Goal: Information Seeking & Learning: Learn about a topic

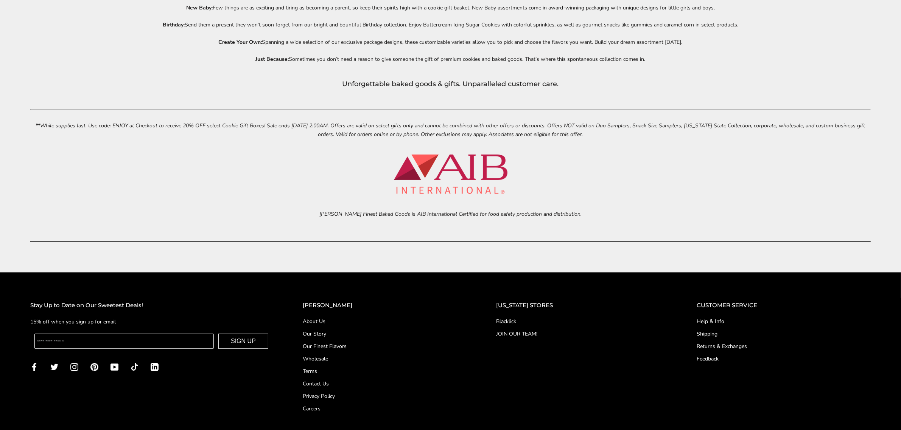
scroll to position [3888, 0]
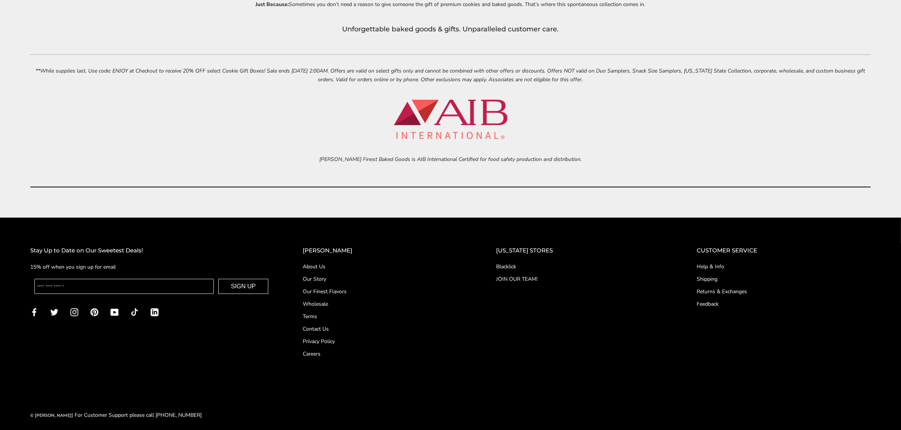
click at [337, 263] on link "About Us" at bounding box center [384, 267] width 163 height 8
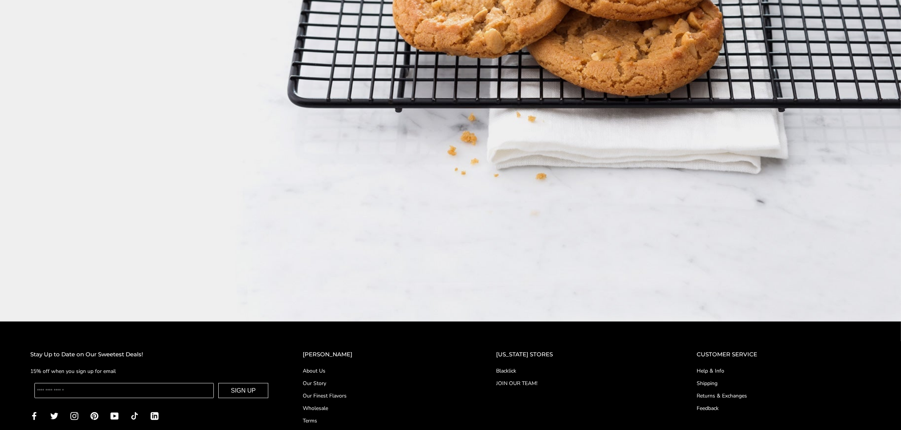
scroll to position [1387, 0]
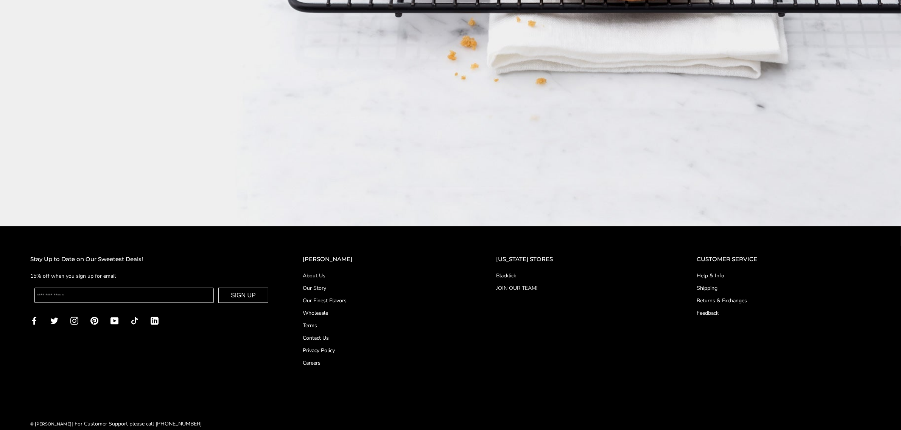
click at [336, 334] on link "Contact Us" at bounding box center [384, 338] width 163 height 8
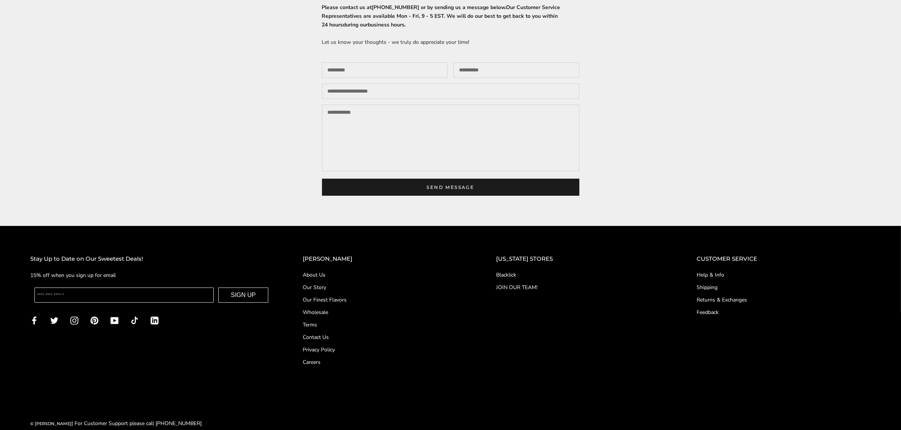
scroll to position [126, 0]
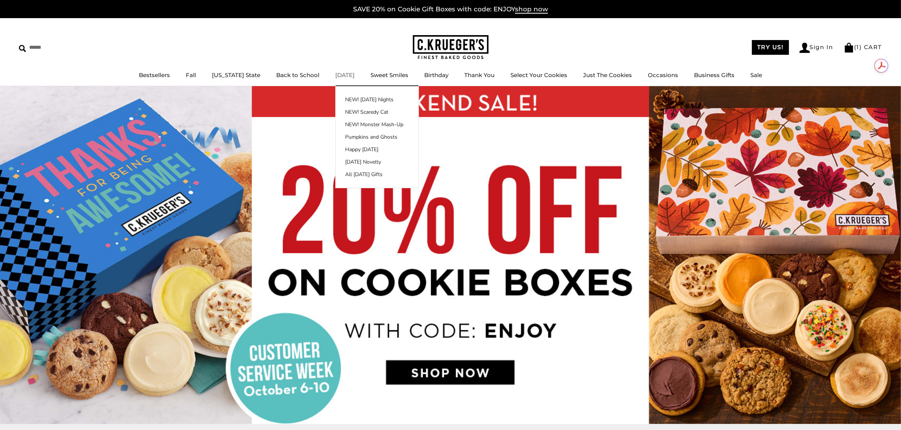
click at [336, 73] on link "[DATE]" at bounding box center [344, 74] width 19 height 7
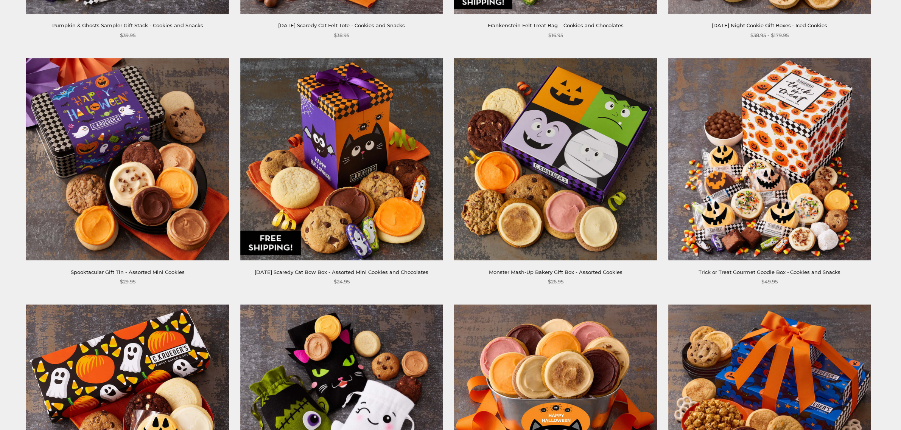
scroll to position [1072, 0]
